Goal: Information Seeking & Learning: Understand process/instructions

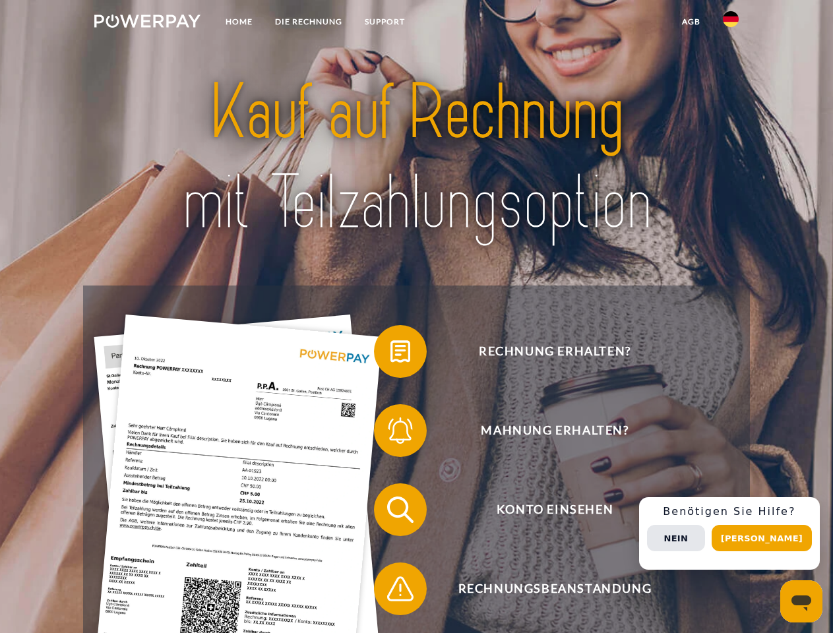
click at [147, 23] on img at bounding box center [147, 21] width 106 height 13
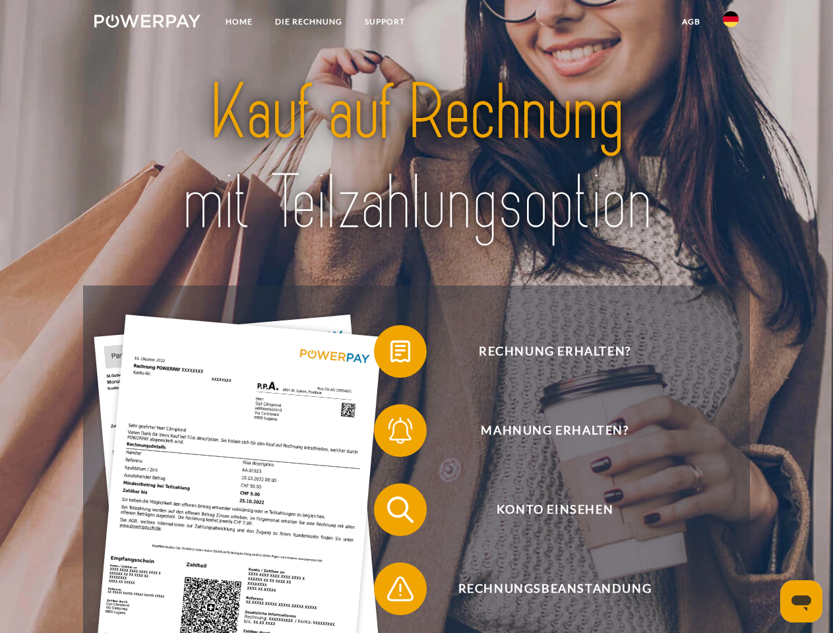
click at [730, 23] on img at bounding box center [731, 19] width 16 height 16
click at [690, 22] on link "agb" at bounding box center [690, 22] width 41 height 24
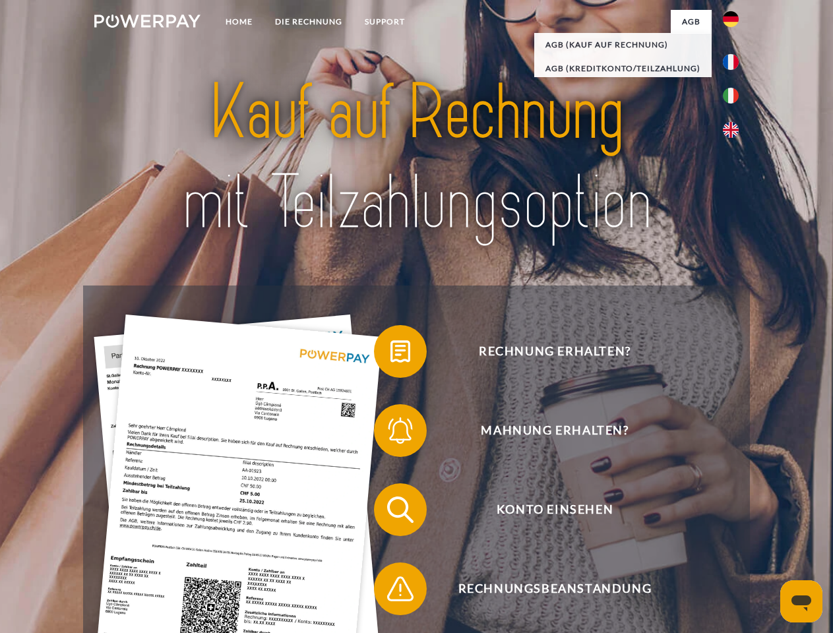
click at [390, 354] on span at bounding box center [380, 351] width 66 height 66
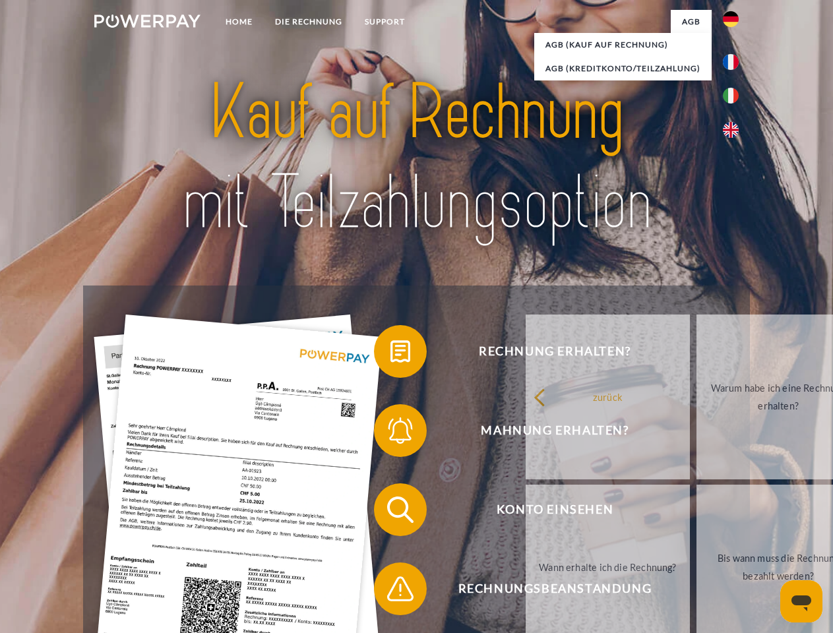
click at [390, 433] on span at bounding box center [380, 431] width 66 height 66
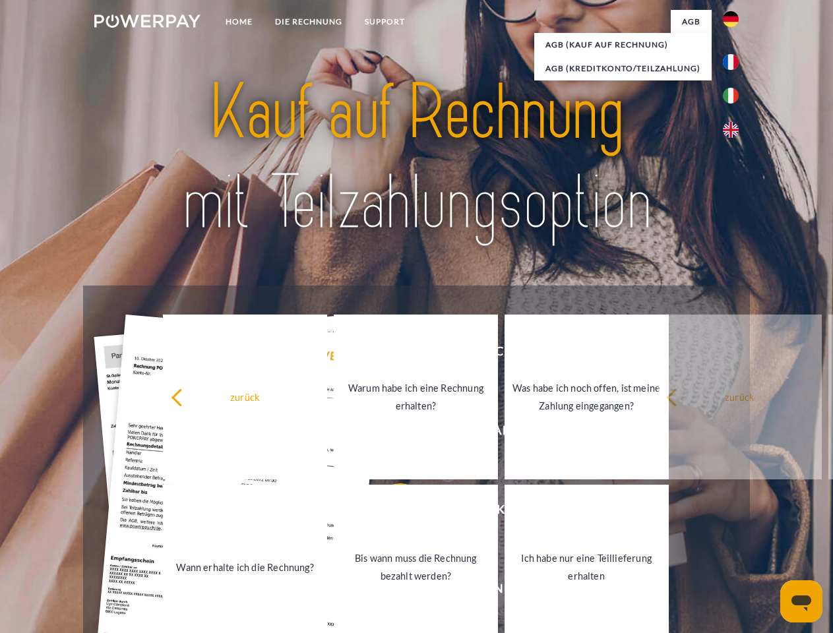
click at [390, 512] on link "Bis wann muss die Rechnung bezahlt werden?" at bounding box center [416, 567] width 164 height 165
click at [390, 591] on span at bounding box center [380, 589] width 66 height 66
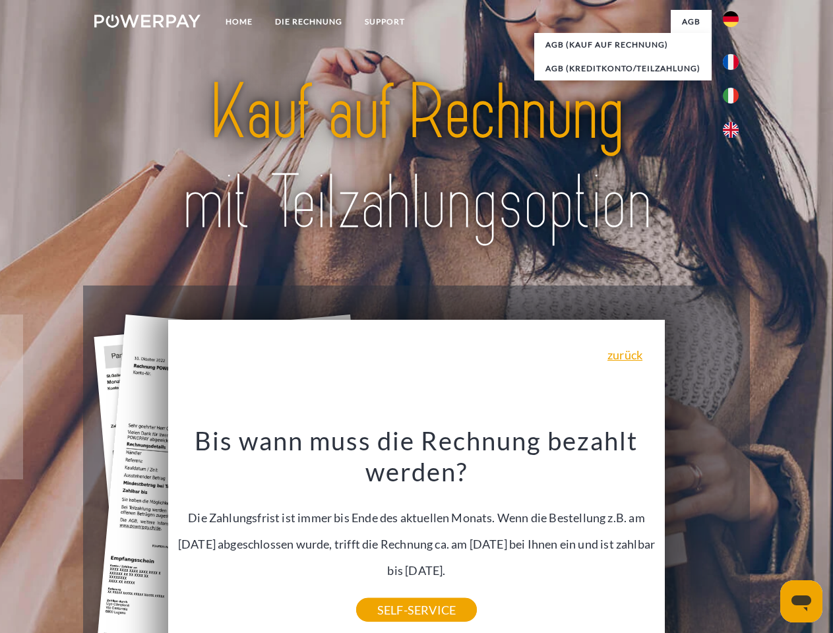
click at [734, 533] on div "Rechnung erhalten? Mahnung erhalten? Konto einsehen" at bounding box center [416, 548] width 666 height 527
click at [701, 536] on span "Konto einsehen" at bounding box center [554, 509] width 323 height 53
click at [766, 538] on header "Home DIE RECHNUNG SUPPORT" at bounding box center [416, 455] width 833 height 910
